Goal: Task Accomplishment & Management: Manage account settings

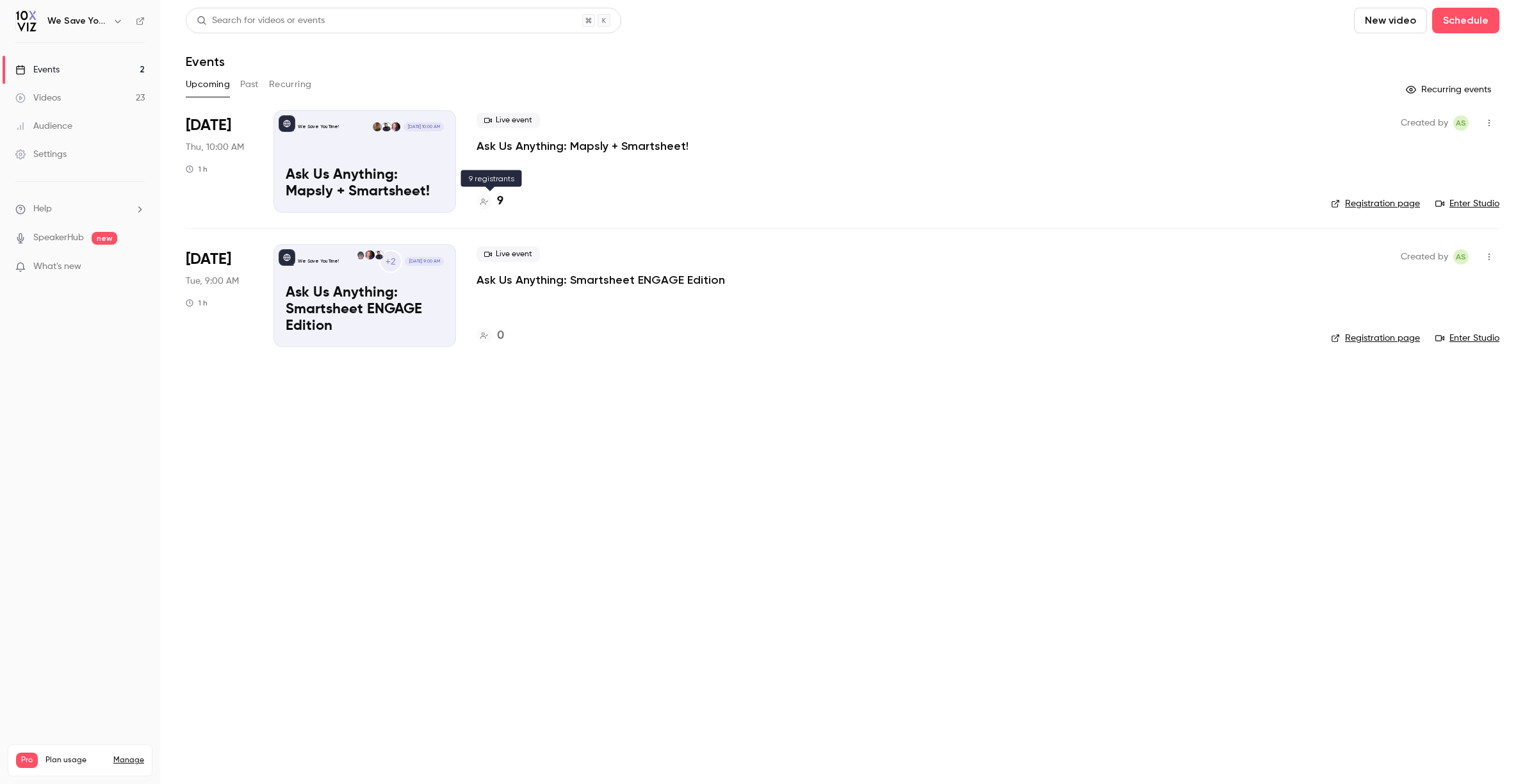
click at [500, 203] on h4 "9" at bounding box center [500, 202] width 6 height 18
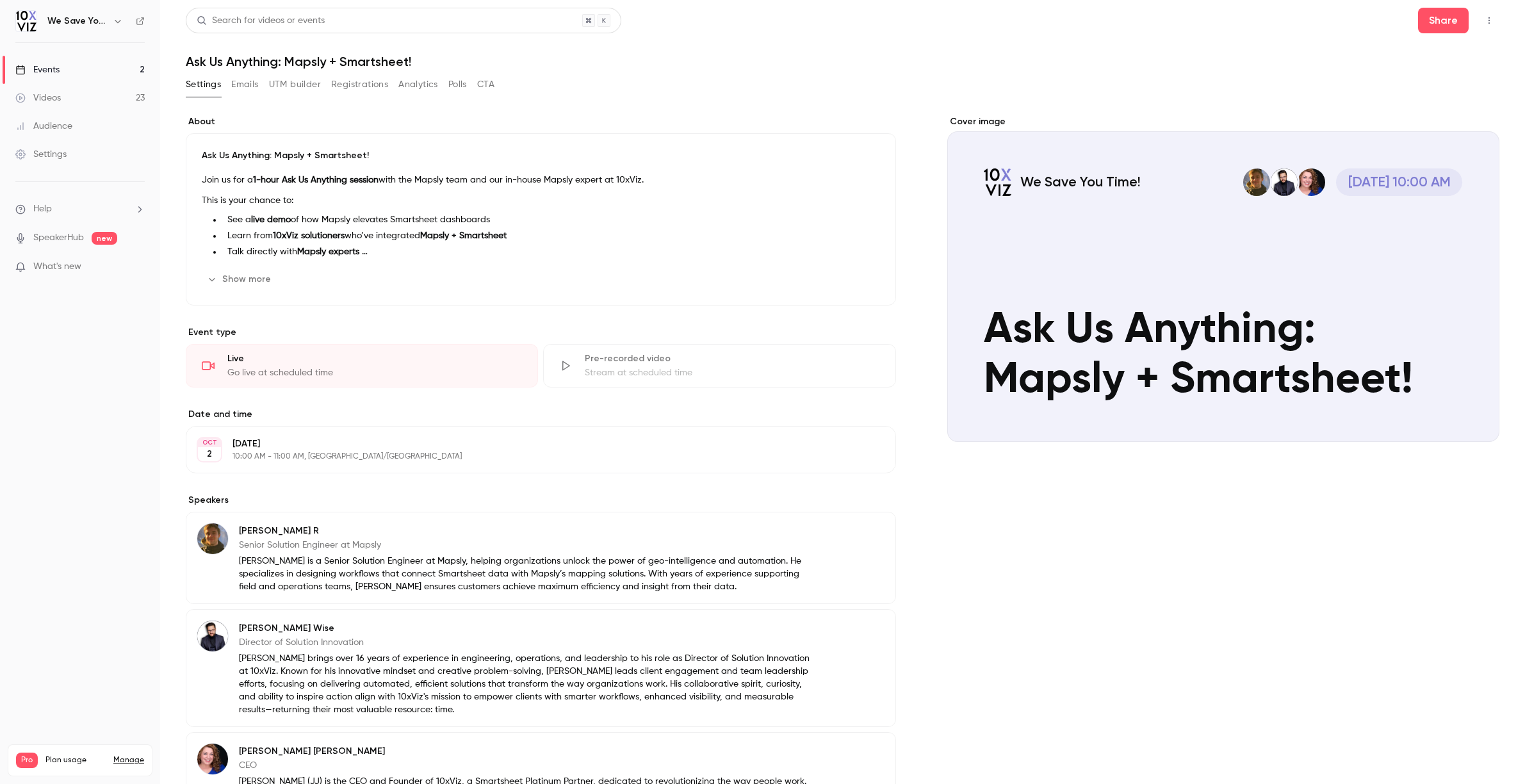
click at [236, 83] on button "Emails" at bounding box center [244, 84] width 27 height 20
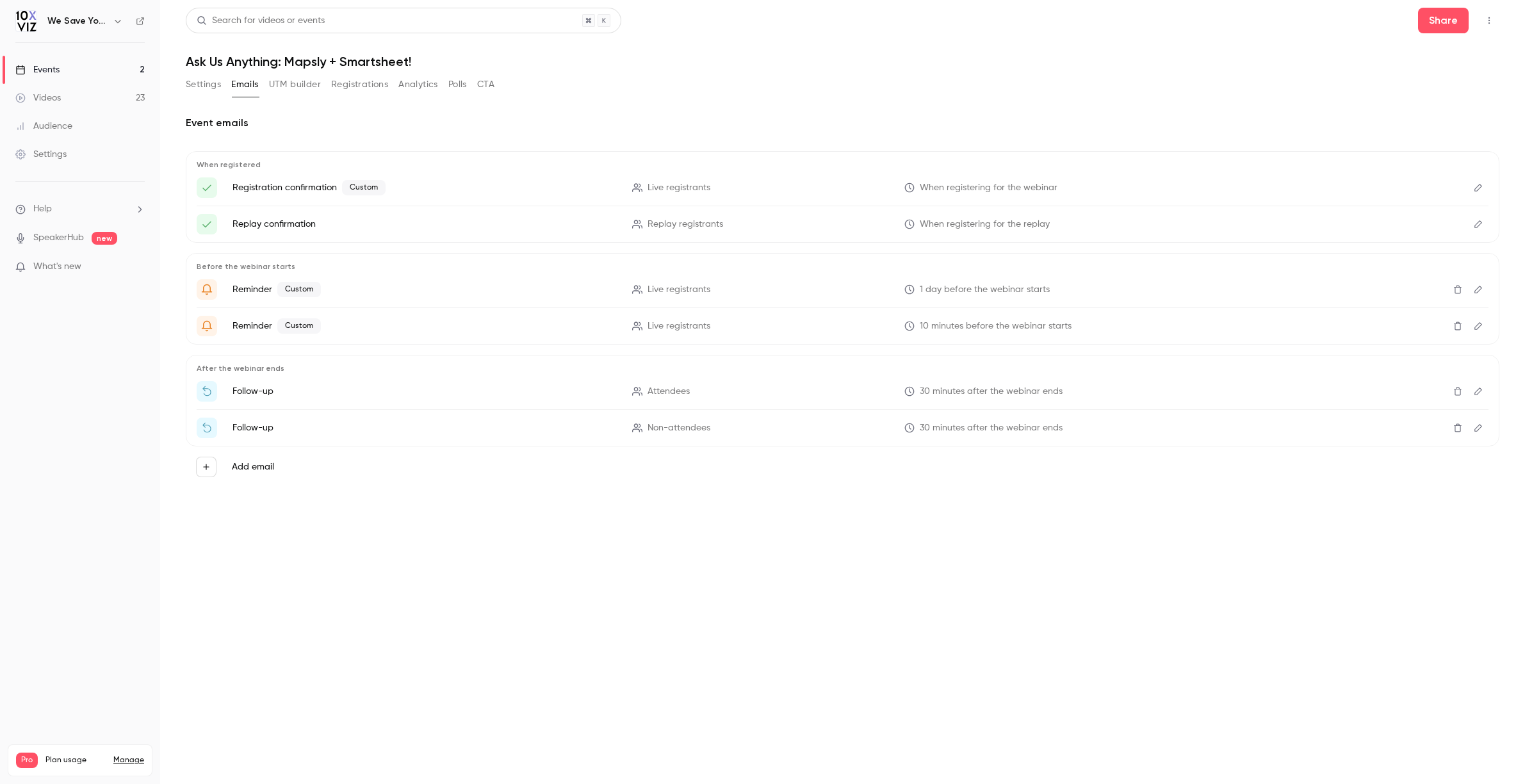
click at [205, 83] on button "Settings" at bounding box center [204, 84] width 35 height 20
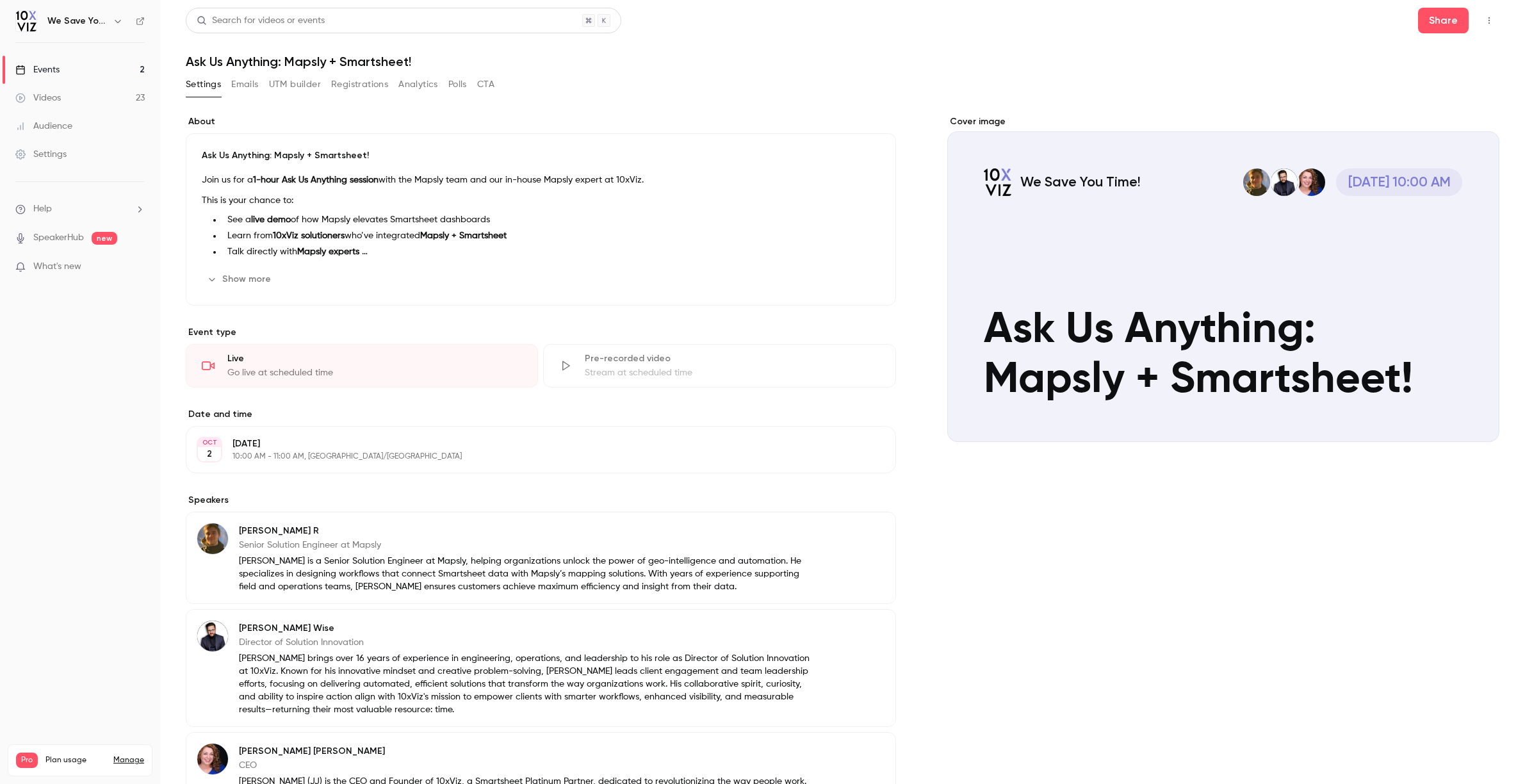
click at [40, 70] on div "Events" at bounding box center [37, 70] width 44 height 13
